Goal: Transaction & Acquisition: Obtain resource

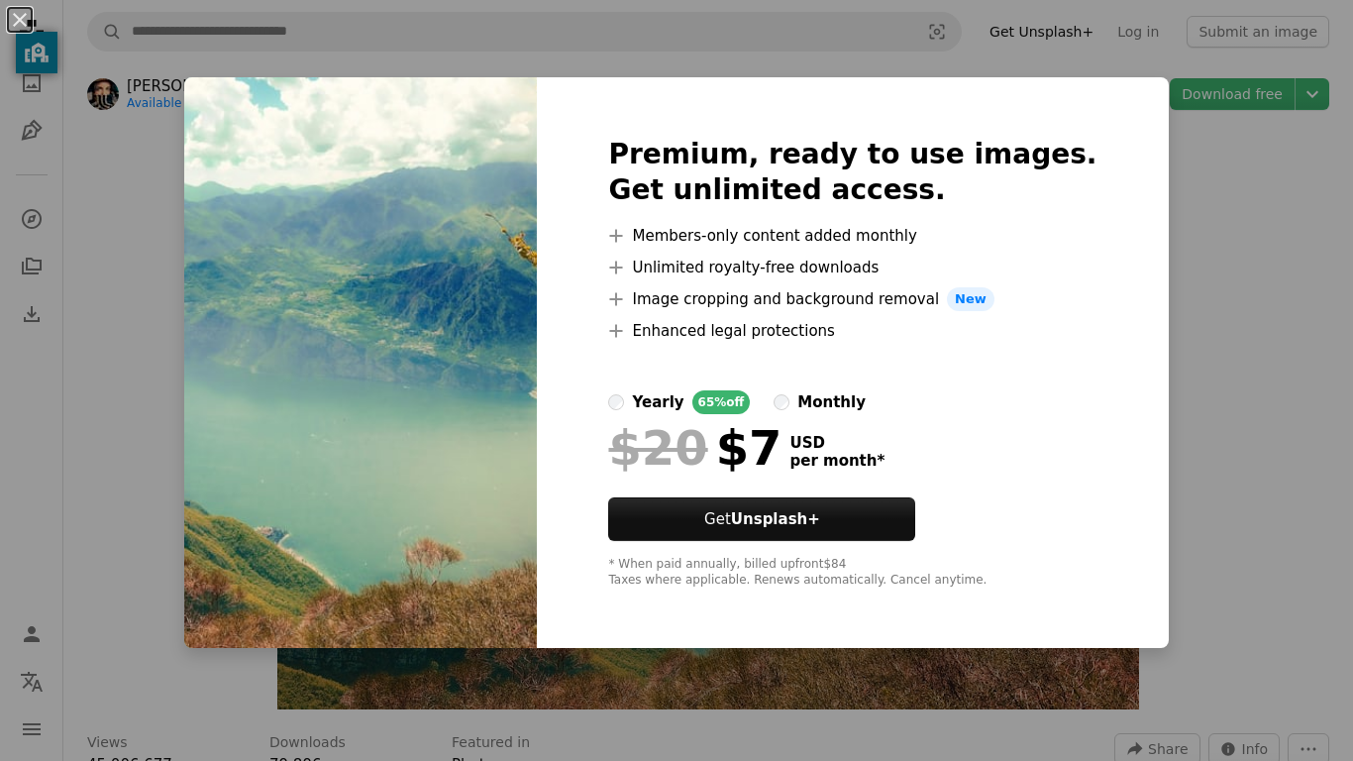
click at [1304, 383] on div "An X shape Premium, ready to use images. Get unlimited access. A plus sign Memb…" at bounding box center [676, 380] width 1353 height 761
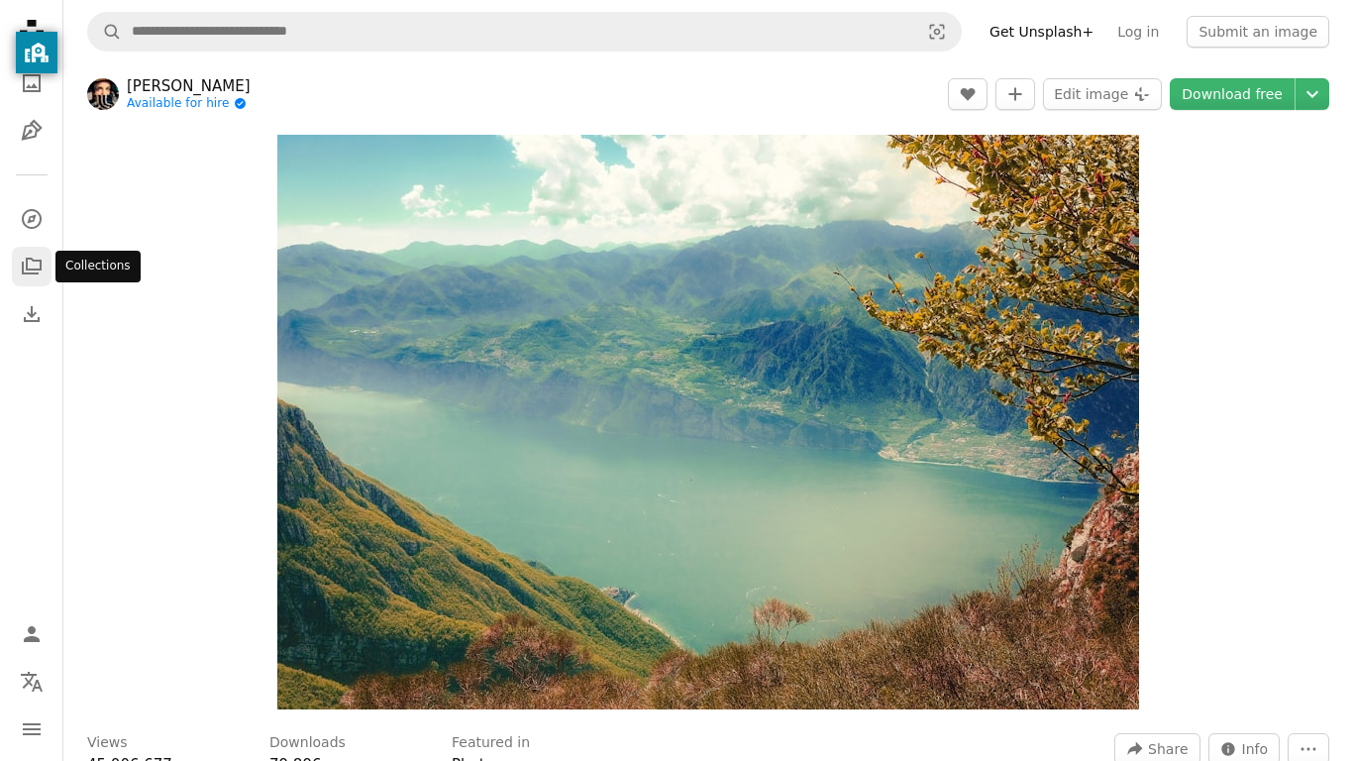
click at [30, 276] on icon "A stack of folders" at bounding box center [32, 267] width 24 height 24
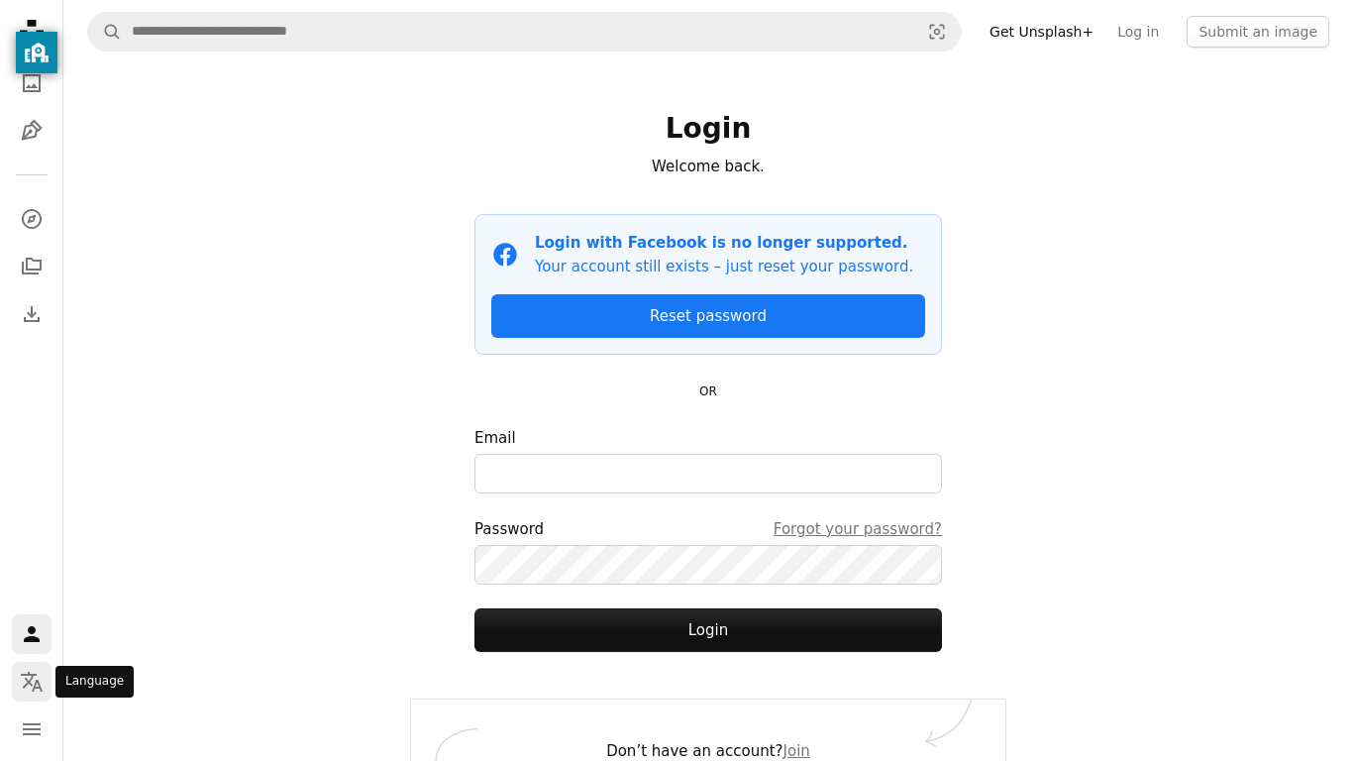
click at [29, 680] on icon "Language" at bounding box center [32, 681] width 22 height 20
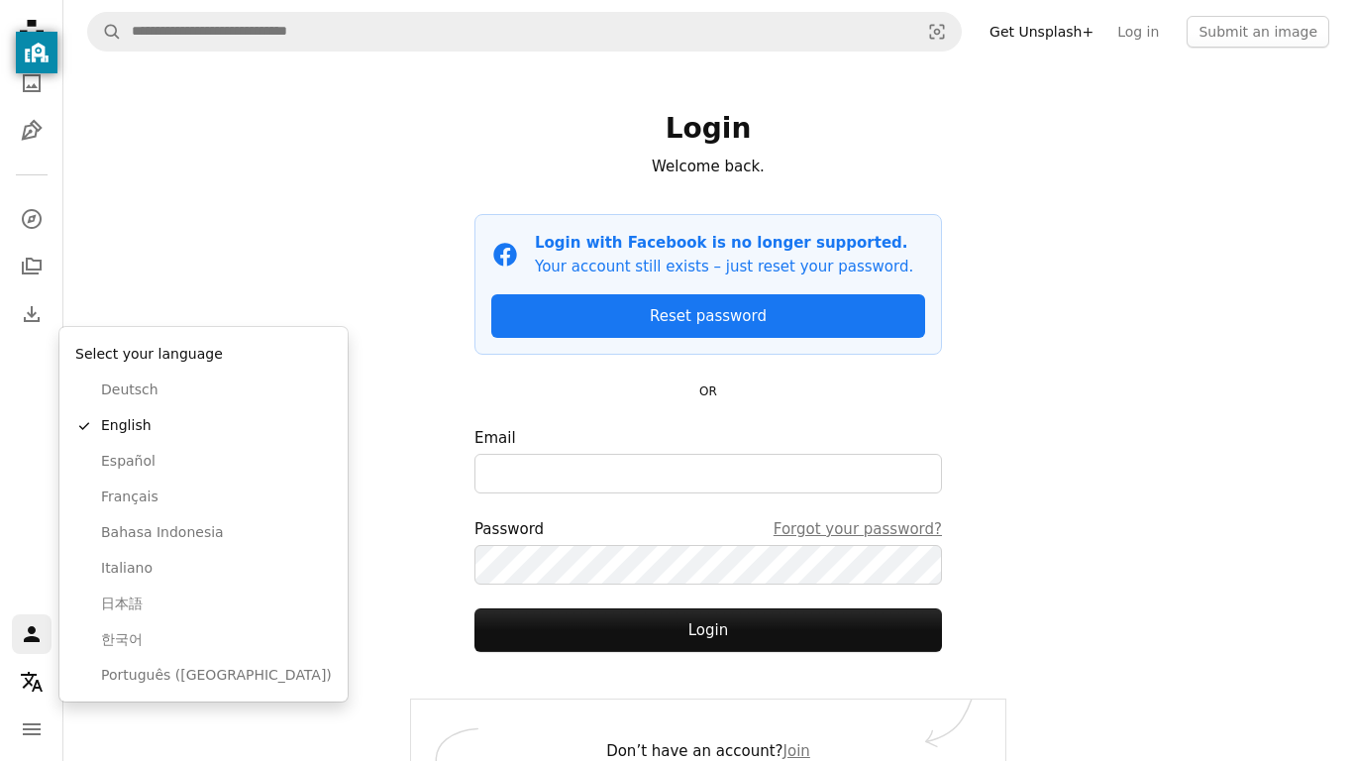
click at [30, 252] on body "Unsplash logo Unsplash Home A photo Pen Tool A compass A stack of folders Downl…" at bounding box center [676, 401] width 1353 height 802
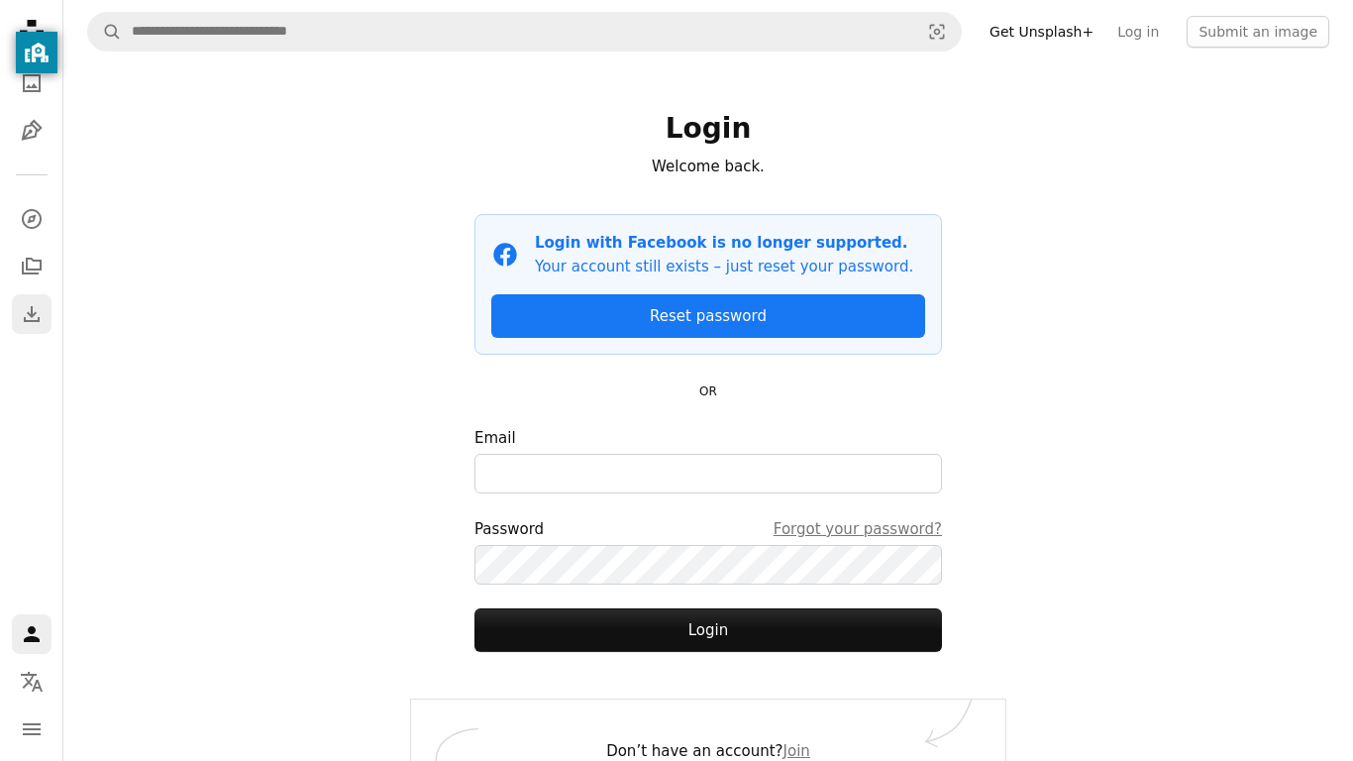
click at [37, 304] on icon "Download" at bounding box center [32, 314] width 24 height 24
click at [32, 329] on link "Download" at bounding box center [32, 314] width 40 height 40
click at [20, 255] on icon "A stack of folders" at bounding box center [32, 267] width 24 height 24
click at [20, 253] on link "A stack of folders" at bounding box center [32, 267] width 40 height 40
